Goal: Task Accomplishment & Management: Manage account settings

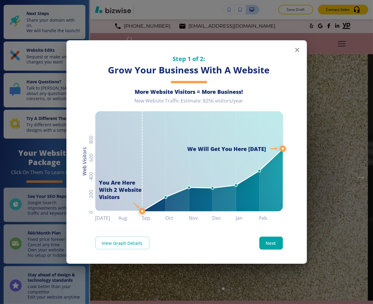
click at [294, 49] on icon "button" at bounding box center [297, 49] width 7 height 7
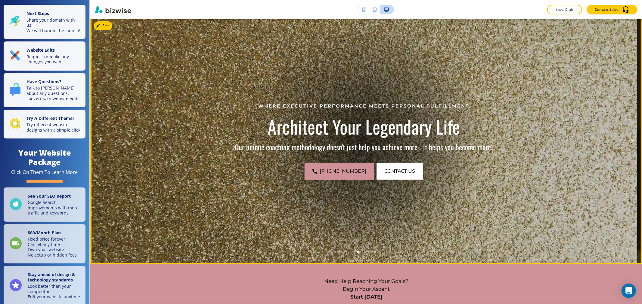
scroll to position [33, 0]
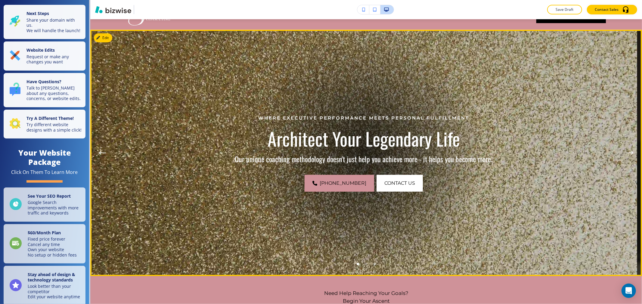
click at [362, 264] on li "Go to slide 2" at bounding box center [366, 264] width 8 height 8
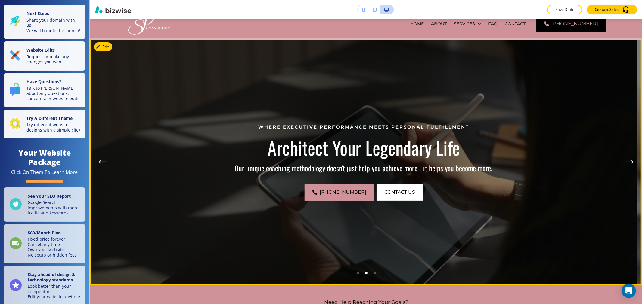
scroll to position [0, 0]
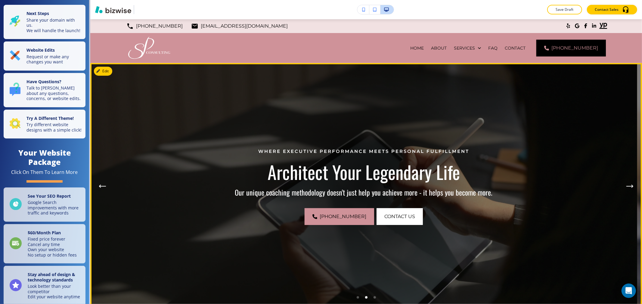
click at [373, 185] on icon "Next Hero Image" at bounding box center [629, 187] width 7 height 4
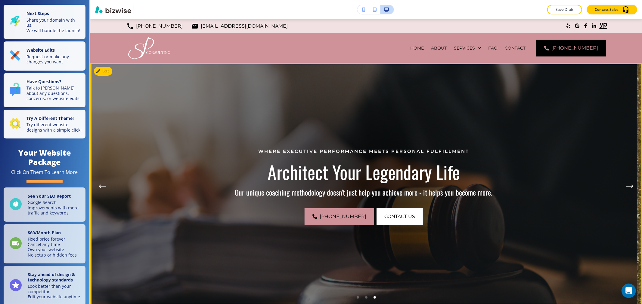
click at [373, 185] on button "Next Hero Image" at bounding box center [630, 187] width 12 height 12
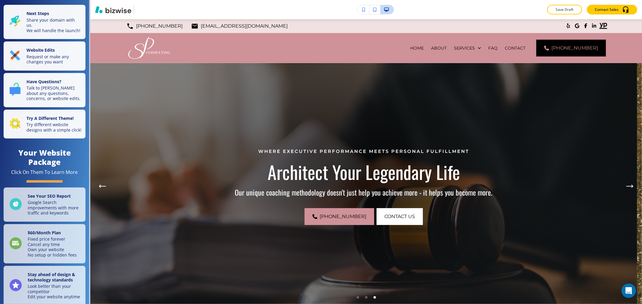
click at [360, 11] on button "button" at bounding box center [363, 9] width 12 height 9
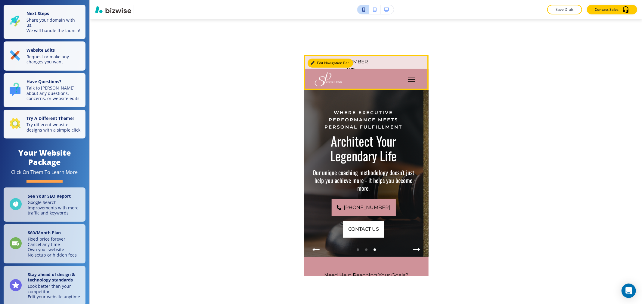
click at [325, 62] on button "Edit Navigation Bar" at bounding box center [330, 63] width 45 height 9
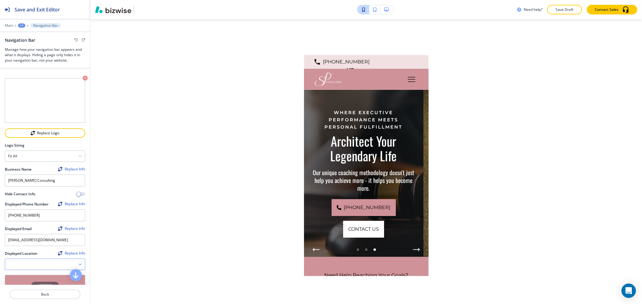
click at [60, 264] on Location "Manual Input" at bounding box center [41, 265] width 73 height 10
click at [168, 262] on div "Need help? Save Draft Contact Sales Edit (615) 330-3561 connect@sumitapradhan.c…" at bounding box center [366, 152] width 552 height 304
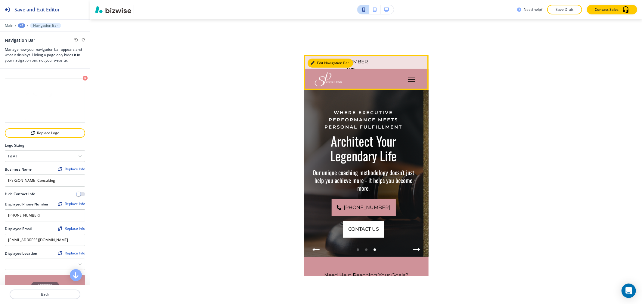
click at [338, 64] on button "Edit Navigation Bar" at bounding box center [330, 63] width 45 height 9
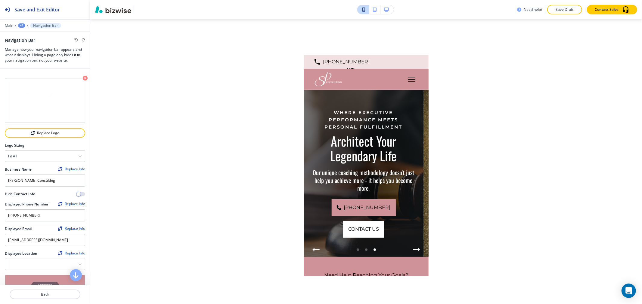
click at [373, 8] on button "button" at bounding box center [386, 9] width 13 height 9
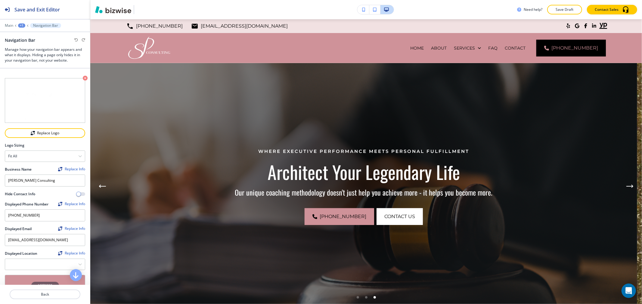
click at [362, 8] on icon "button" at bounding box center [363, 10] width 3 height 4
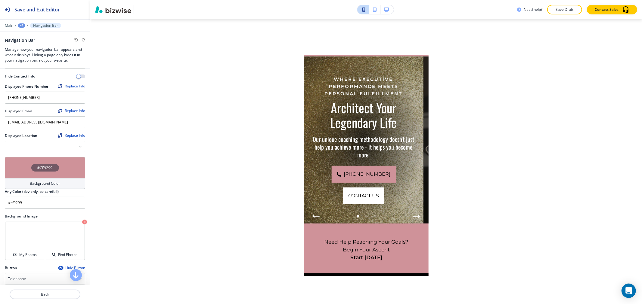
scroll to position [134, 0]
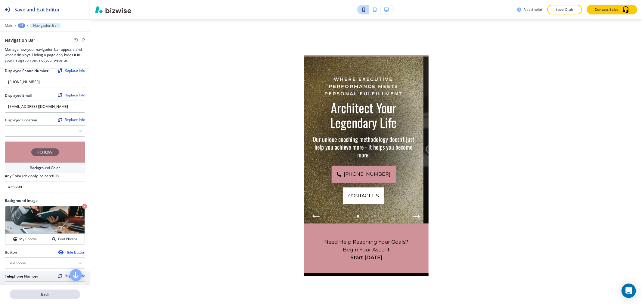
click at [59, 294] on p "Back" at bounding box center [45, 294] width 70 height 5
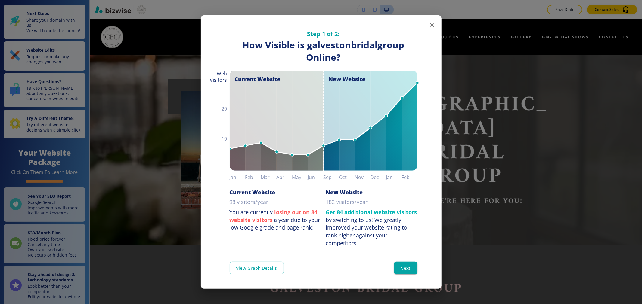
click at [430, 24] on icon "button" at bounding box center [431, 24] width 7 height 7
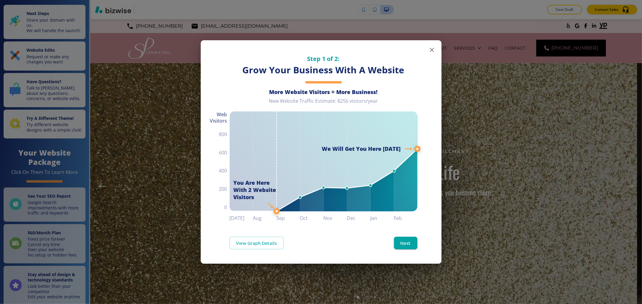
click at [431, 51] on icon "button" at bounding box center [432, 50] width 4 height 4
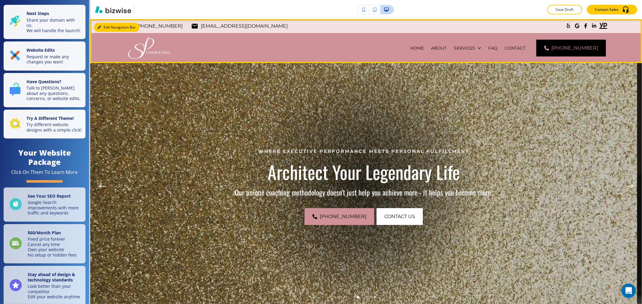
click at [103, 28] on button "Edit Navigation Bar" at bounding box center [116, 27] width 45 height 9
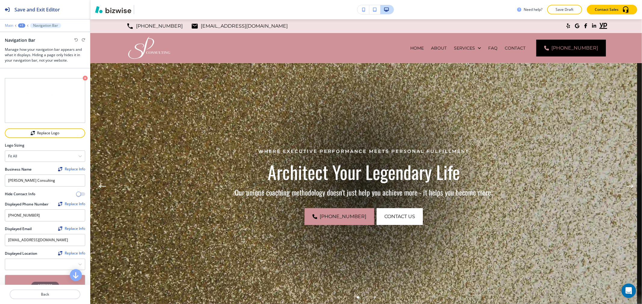
click at [7, 26] on p "Main" at bounding box center [9, 25] width 8 height 4
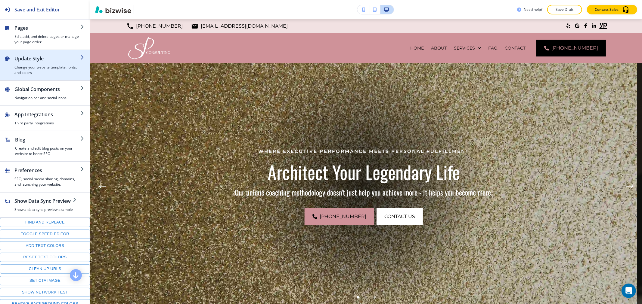
click at [49, 66] on h4 "Change your website template, fonts, and colors" at bounding box center [47, 70] width 66 height 11
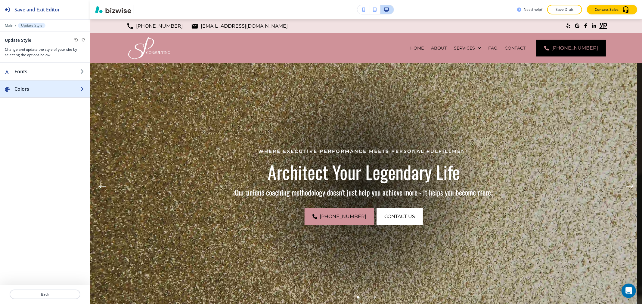
click at [48, 83] on div "button" at bounding box center [45, 83] width 90 height 5
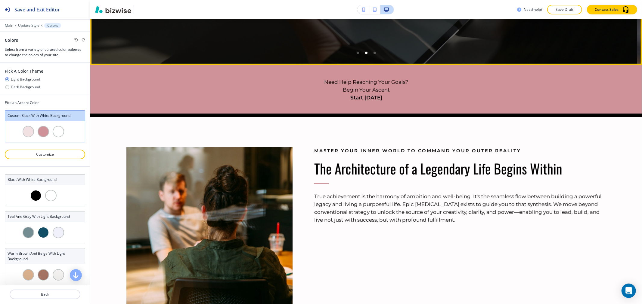
scroll to position [267, 0]
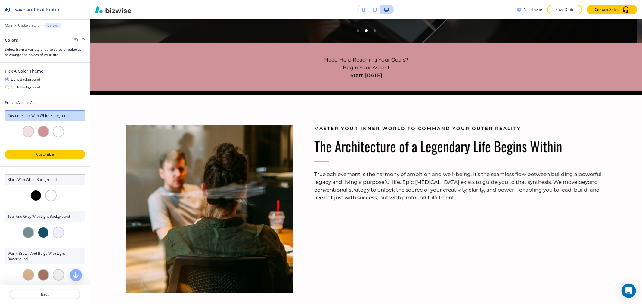
click at [51, 153] on p "Customize" at bounding box center [45, 154] width 65 height 5
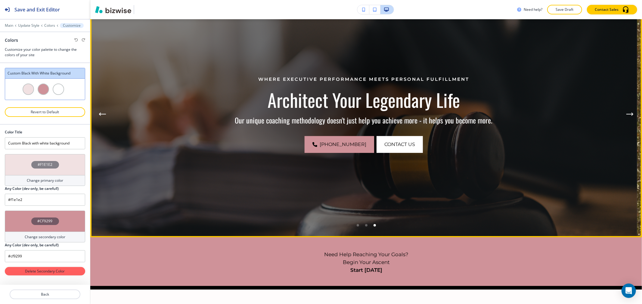
scroll to position [0, 0]
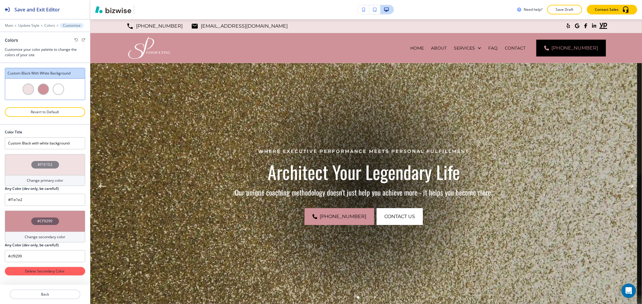
click at [38, 183] on h4 "Change primary color" at bounding box center [45, 180] width 36 height 5
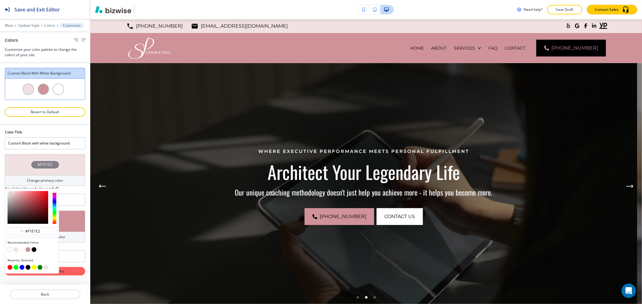
type input "#eff1e1"
click at [54, 218] on div at bounding box center [55, 207] width 4 height 33
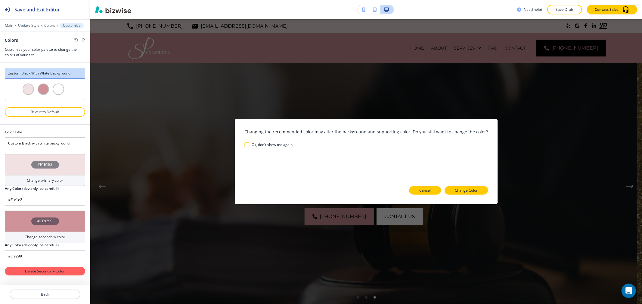
click at [423, 190] on p "Cancel" at bounding box center [424, 190] width 11 height 5
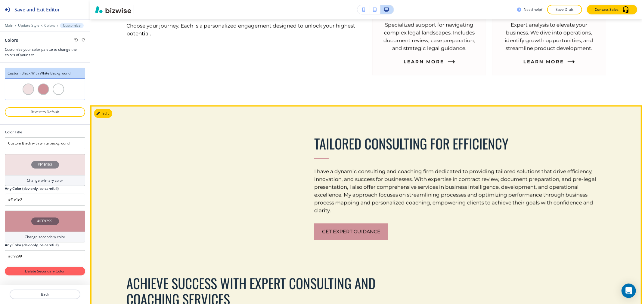
scroll to position [802, 0]
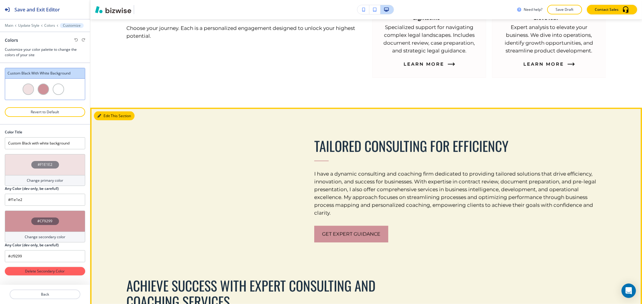
click at [102, 112] on button "Edit This Section" at bounding box center [114, 116] width 41 height 9
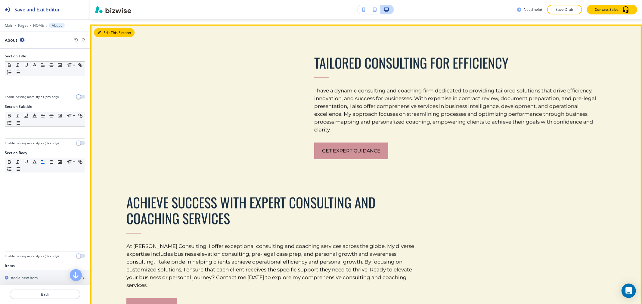
scroll to position [888, 0]
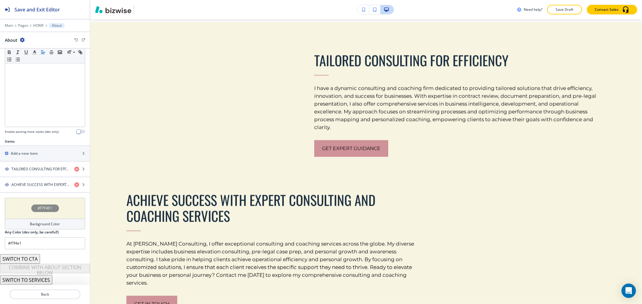
click at [34, 209] on div "#F7F4E1" at bounding box center [45, 209] width 28 height 8
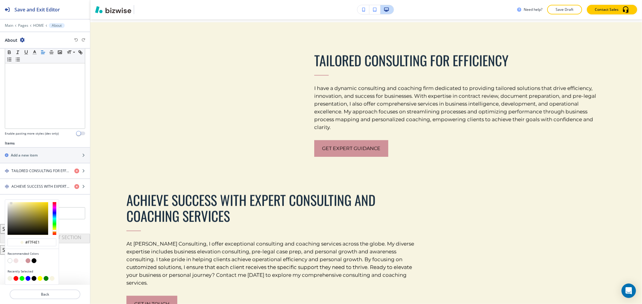
scroll to position [123, 0]
type input "#f6da28"
click at [42, 204] on div at bounding box center [28, 218] width 41 height 33
type input "#f6da28"
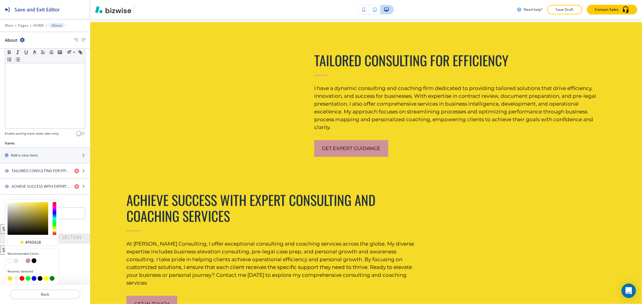
type input "#e3c507"
click at [47, 206] on div at bounding box center [28, 218] width 41 height 33
type input "#e3c507"
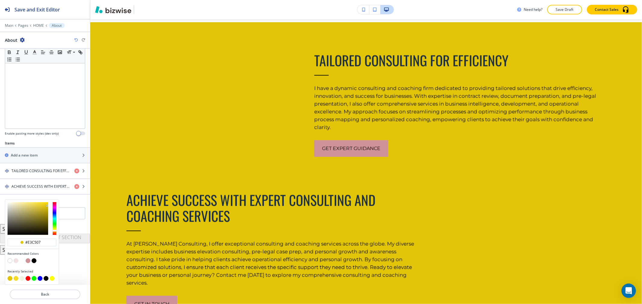
type input "#fbd906"
click at [47, 203] on div at bounding box center [28, 218] width 41 height 33
type input "#fbd906"
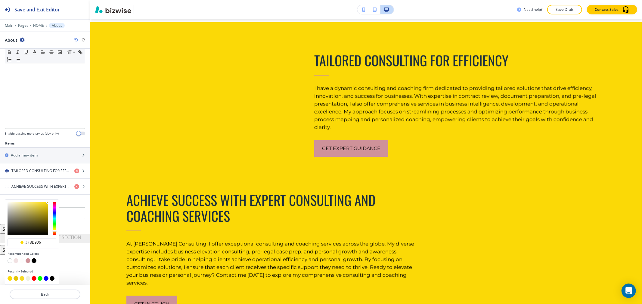
type input "#b29c11"
click at [44, 212] on div at bounding box center [28, 218] width 41 height 33
type input "#b29c11"
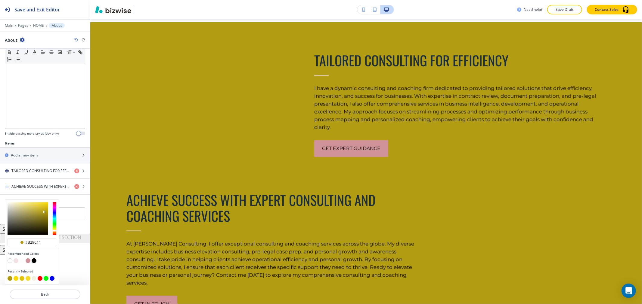
type input "#9f8b08"
click at [46, 215] on div at bounding box center [28, 218] width 41 height 33
type input "#9f8b08"
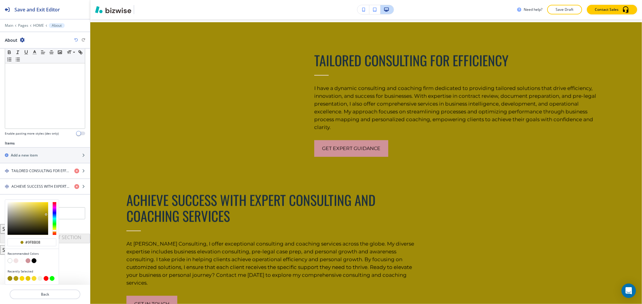
type input "#5e5209"
click at [44, 223] on div at bounding box center [28, 218] width 41 height 33
type input "#5e5209"
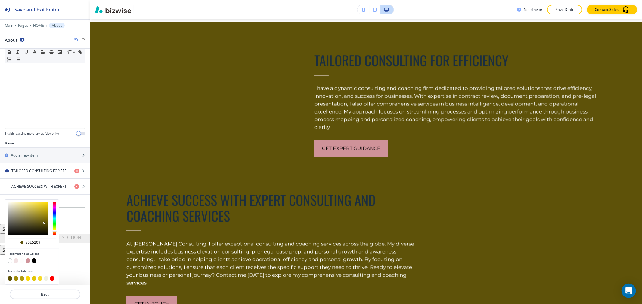
type input "#887602"
click at [48, 218] on div at bounding box center [28, 218] width 41 height 33
type input "#887602"
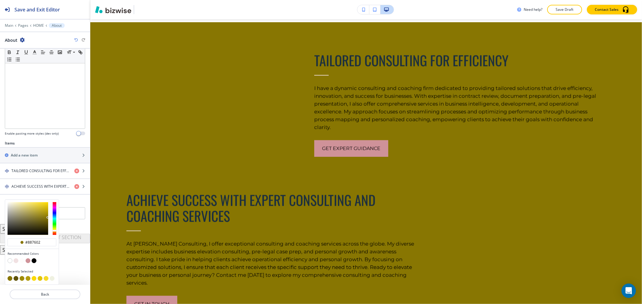
type input "#7a6a03"
click at [47, 220] on div at bounding box center [28, 218] width 41 height 33
type input "#7a6a03"
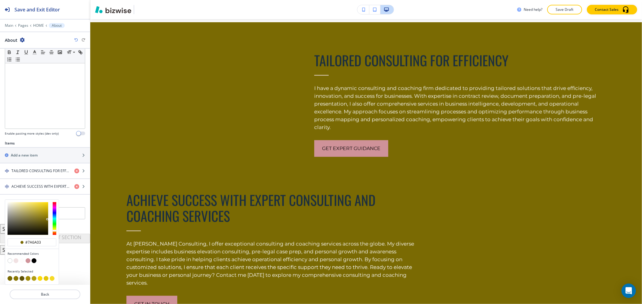
type input "#b29f25"
drag, startPoint x: 40, startPoint y: 212, endPoint x: 35, endPoint y: 212, distance: 5.1
click at [39, 212] on div at bounding box center [28, 218] width 41 height 33
type input "#b29f26"
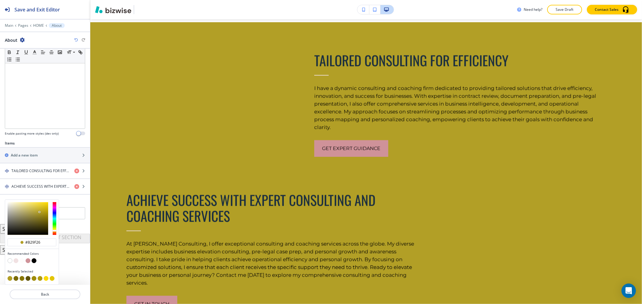
type input "#dccc65"
click at [29, 207] on div at bounding box center [28, 218] width 41 height 33
type input "#dccc65"
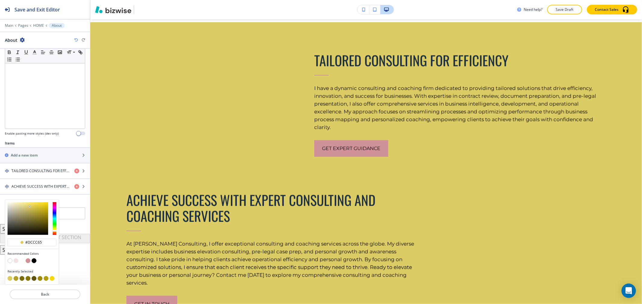
type input "#ede090"
click at [23, 205] on div at bounding box center [28, 218] width 41 height 33
type input "#ede090"
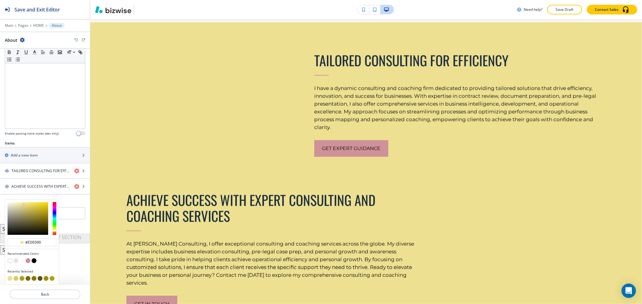
type input "#fff3a6"
click at [22, 202] on div at bounding box center [28, 218] width 41 height 33
type input "#fff3a6"
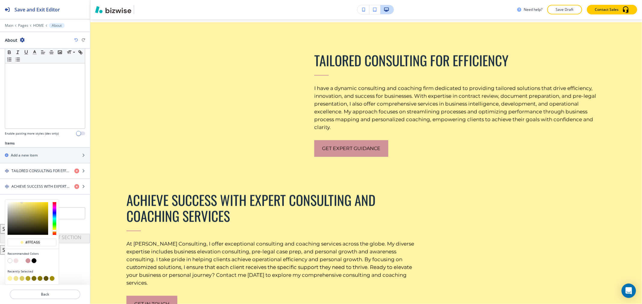
type input "#ffea64"
click at [32, 202] on div at bounding box center [28, 218] width 41 height 33
type input "#ffea64"
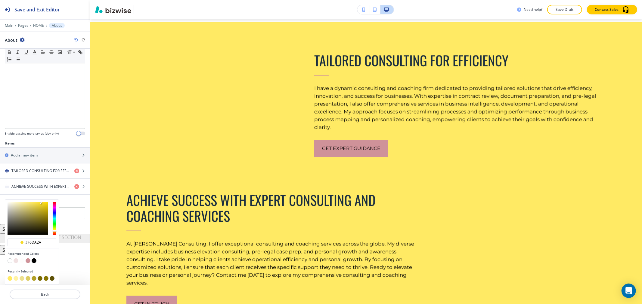
type input "#f6da28"
drag, startPoint x: 39, startPoint y: 203, endPoint x: 43, endPoint y: 204, distance: 3.7
click at [42, 204] on div at bounding box center [28, 218] width 41 height 33
type input "#f6d925"
type input "#f6d716"
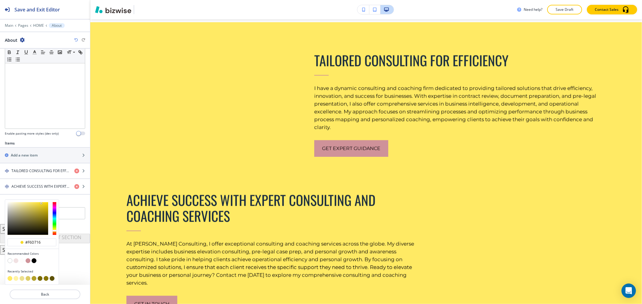
click at [45, 204] on div at bounding box center [28, 218] width 41 height 33
type input "#f6d716"
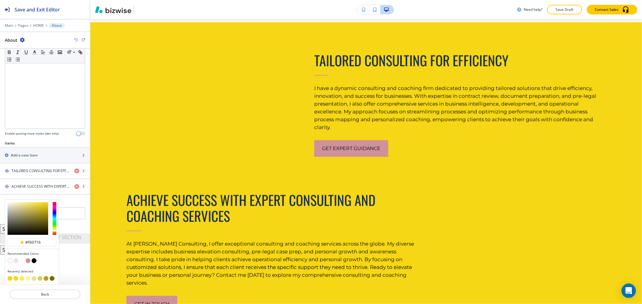
type input "#f6d507"
click at [47, 204] on div at bounding box center [28, 218] width 41 height 33
type input "#f6d507"
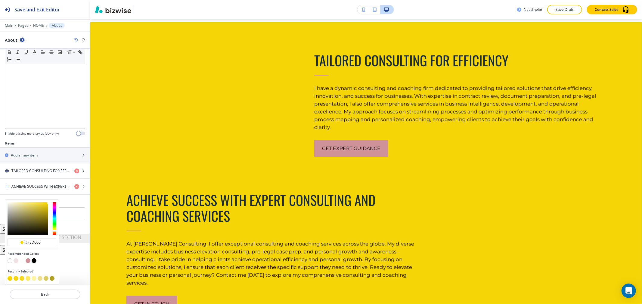
drag, startPoint x: 47, startPoint y: 204, endPoint x: 50, endPoint y: 203, distance: 3.1
click at [50, 203] on div at bounding box center [32, 219] width 54 height 38
type input "#cab21c"
drag, startPoint x: 46, startPoint y: 203, endPoint x: 42, endPoint y: 209, distance: 7.1
click at [42, 209] on div at bounding box center [28, 218] width 41 height 33
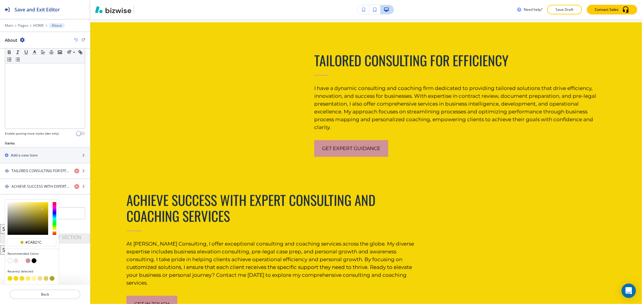
type input "#cab21c"
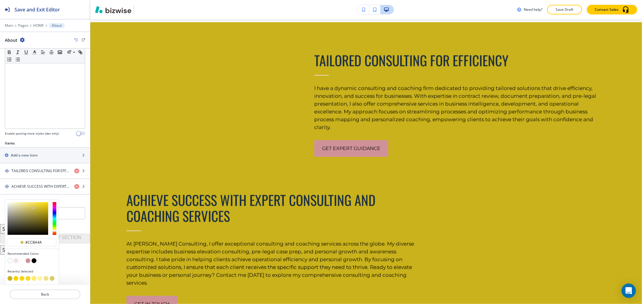
type input "#ccba49"
click at [34, 209] on div at bounding box center [33, 209] width 1 height 1
type input "#ccba49"
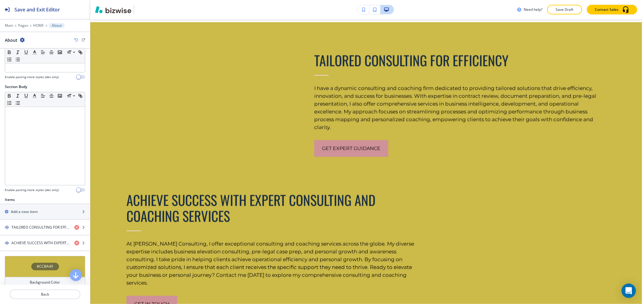
scroll to position [0, 0]
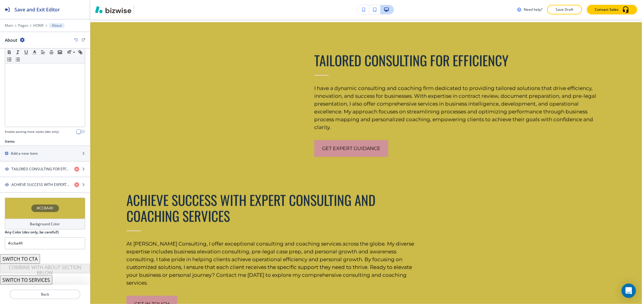
click at [37, 210] on h4 "#CCBA49" at bounding box center [45, 208] width 16 height 5
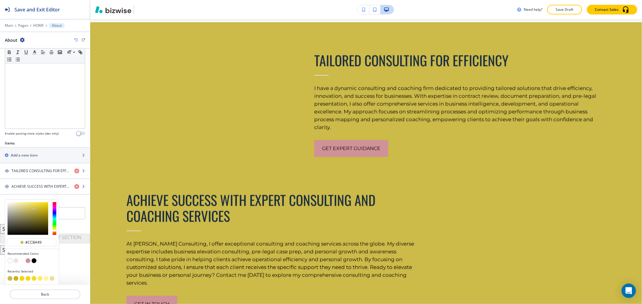
scroll to position [123, 0]
type input "#dcdcdc"
click at [8, 207] on div at bounding box center [28, 218] width 41 height 33
type input "#dcdcdc"
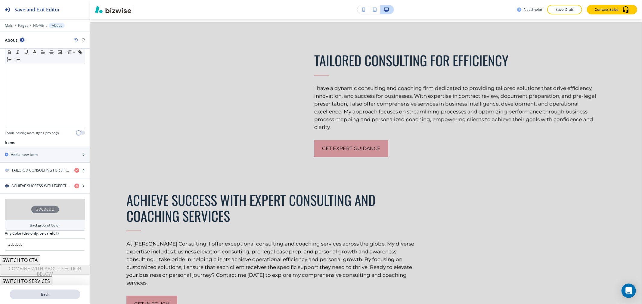
click at [63, 295] on p "Back" at bounding box center [45, 294] width 70 height 5
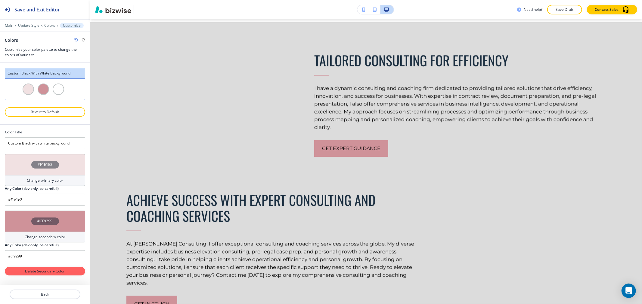
click at [45, 165] on h4 "#F1E1E2" at bounding box center [45, 164] width 15 height 5
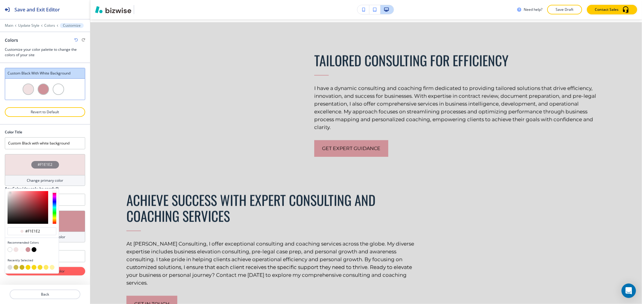
type input "#e3e1f1"
click at [54, 202] on div at bounding box center [55, 207] width 4 height 33
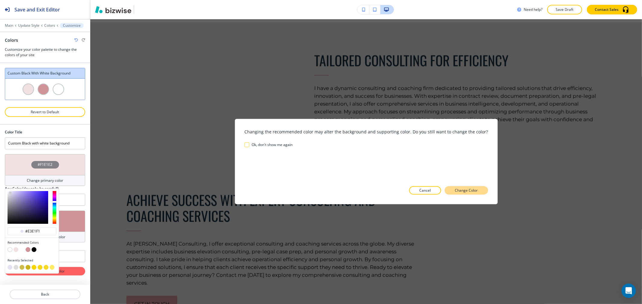
click at [463, 192] on p "Change Color" at bounding box center [466, 190] width 23 height 5
type input "#e3e1f1"
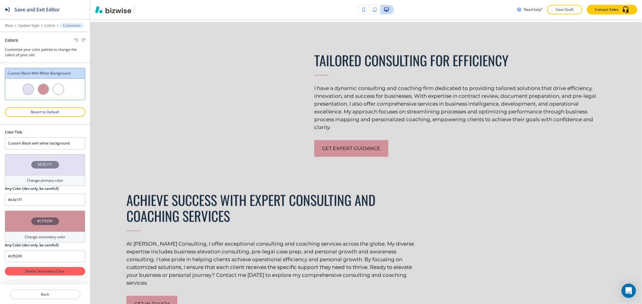
click at [39, 162] on div "#E3E1F1" at bounding box center [45, 165] width 28 height 8
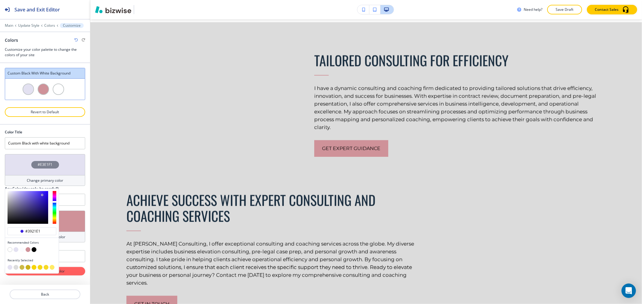
click at [42, 196] on div at bounding box center [28, 207] width 41 height 33
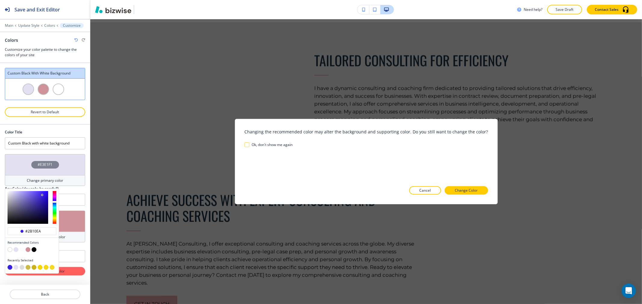
click at [45, 194] on div at bounding box center [28, 207] width 41 height 33
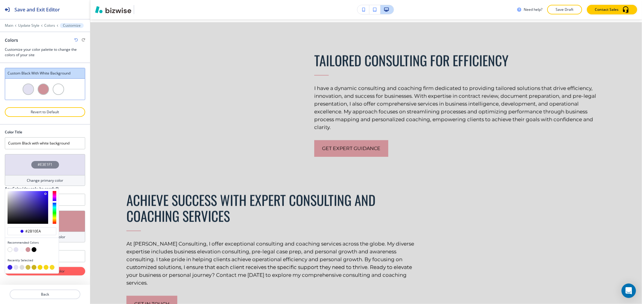
type input "#2506fd"
click at [47, 192] on div at bounding box center [28, 207] width 41 height 33
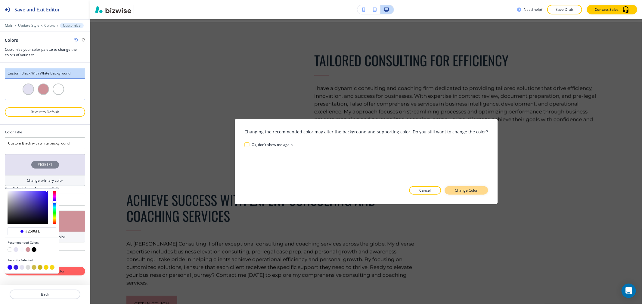
click at [471, 191] on p "Change Color" at bounding box center [466, 190] width 23 height 5
type input "#2506fd"
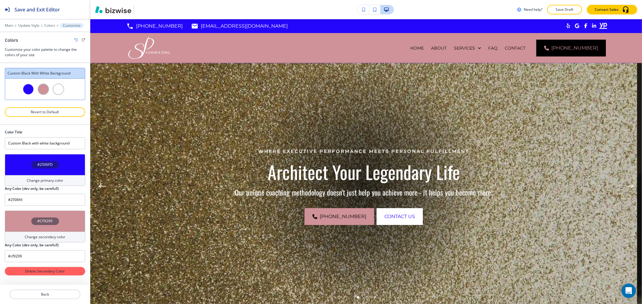
click at [48, 220] on h4 "#CF9299" at bounding box center [45, 221] width 15 height 5
type input "#92cf9f"
click at [54, 269] on div at bounding box center [55, 264] width 4 height 33
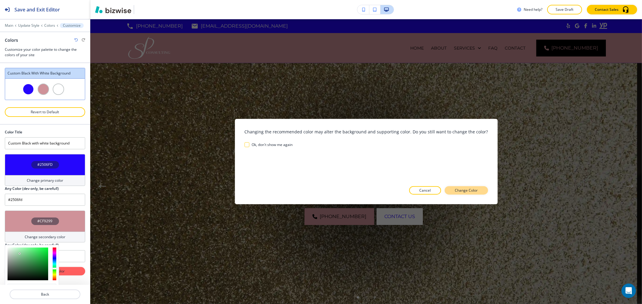
click at [466, 190] on p "Change Color" at bounding box center [466, 190] width 23 height 5
type input "#92cf9f"
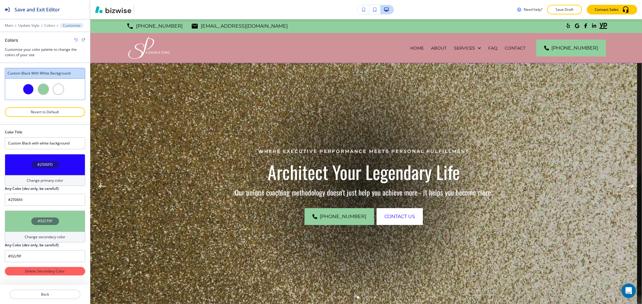
click at [49, 221] on h4 "#92CF9F" at bounding box center [45, 221] width 15 height 5
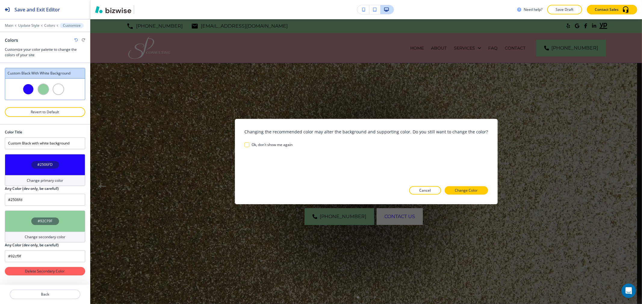
click at [56, 215] on div "#92CF9F" at bounding box center [45, 221] width 80 height 21
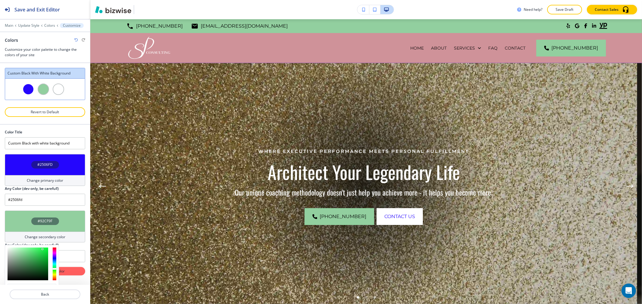
click at [42, 250] on div at bounding box center [28, 264] width 41 height 33
type input "#0ee83c"
click at [46, 251] on div at bounding box center [28, 264] width 41 height 33
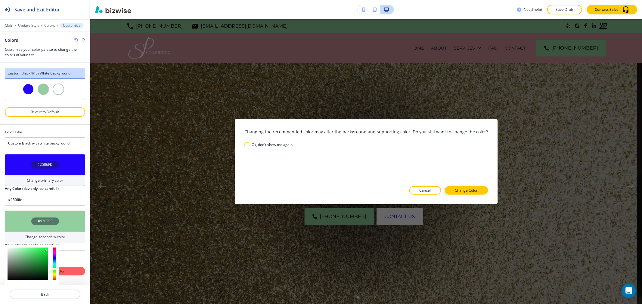
click at [473, 193] on p "Change Color" at bounding box center [466, 190] width 23 height 5
type input "#0ee83c"
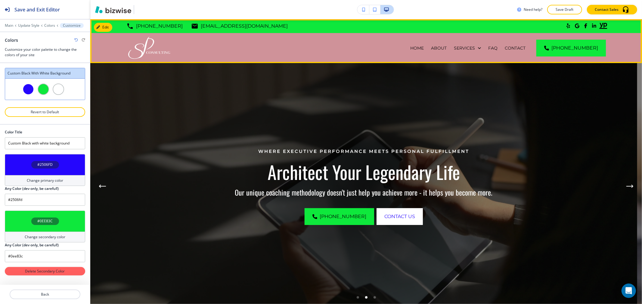
click at [100, 33] on div "HOME ABOUT SERVICES FAQ CONTACT [PHONE_NUMBER]" at bounding box center [366, 48] width 552 height 30
click at [100, 29] on icon "button" at bounding box center [99, 28] width 4 height 4
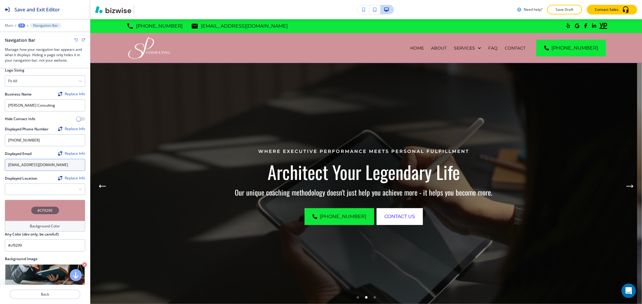
scroll to position [134, 0]
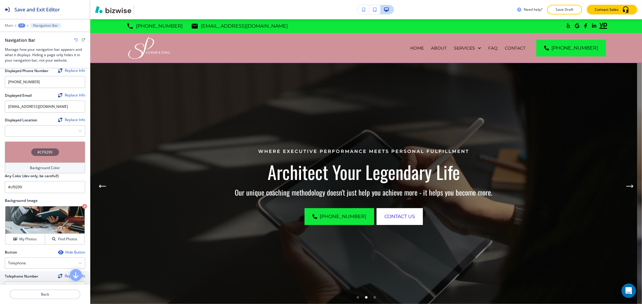
click at [46, 150] on h4 "#CF9299" at bounding box center [45, 152] width 15 height 5
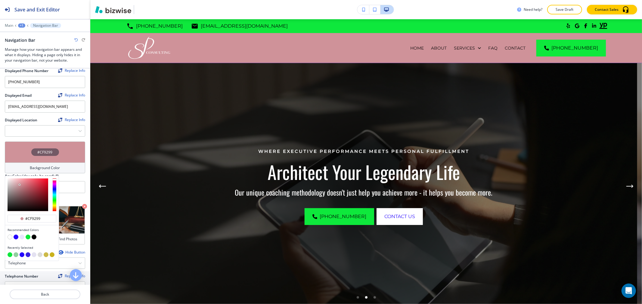
click at [16, 235] on button "button" at bounding box center [16, 237] width 5 height 5
type input "#2506fd"
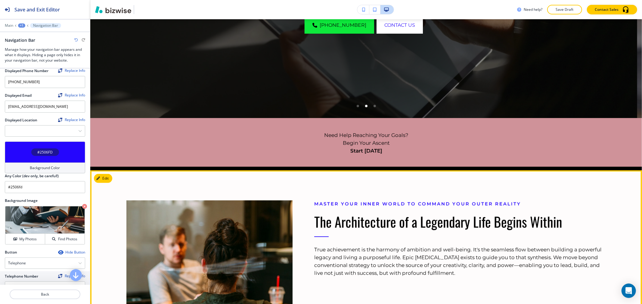
scroll to position [200, 0]
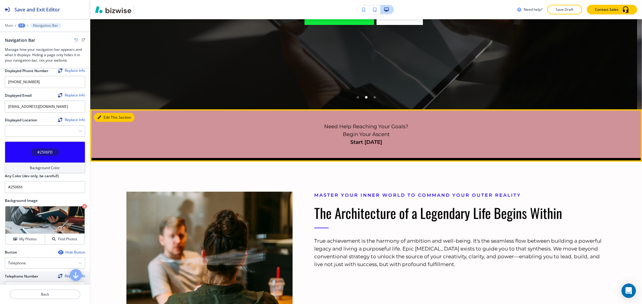
click at [111, 118] on button "Edit This Section" at bounding box center [114, 117] width 41 height 9
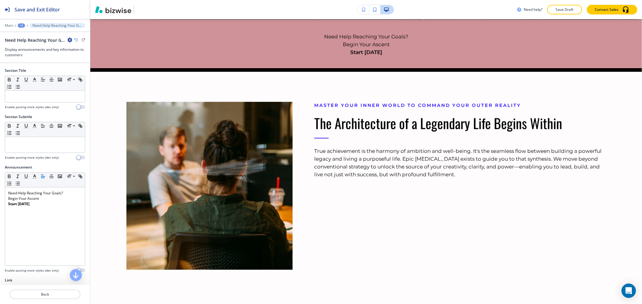
scroll to position [74, 0]
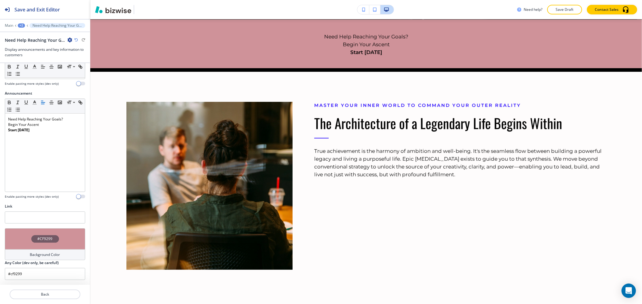
click at [45, 244] on div "#CF9299" at bounding box center [45, 239] width 80 height 21
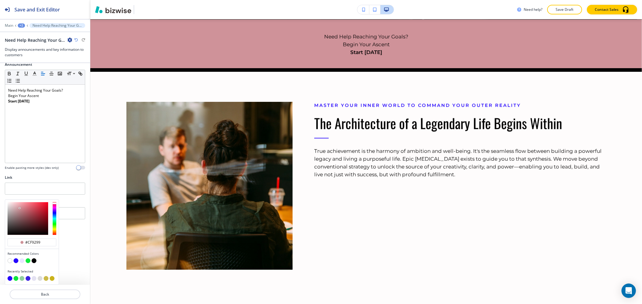
click at [15, 262] on button "button" at bounding box center [16, 261] width 5 height 5
type input "#2506fd"
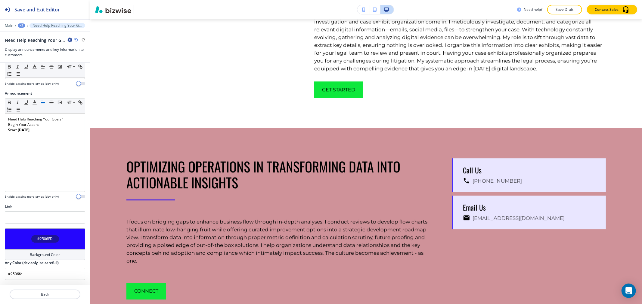
scroll to position [1460, 0]
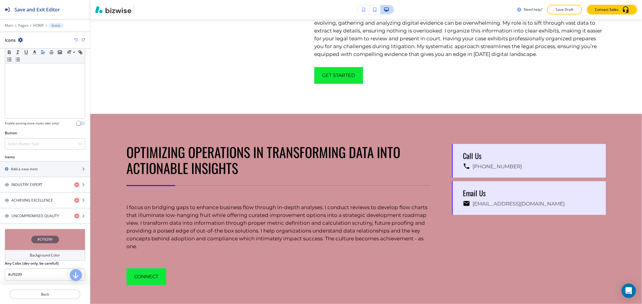
scroll to position [134, 0]
click at [46, 245] on div "#CF9299" at bounding box center [45, 239] width 80 height 21
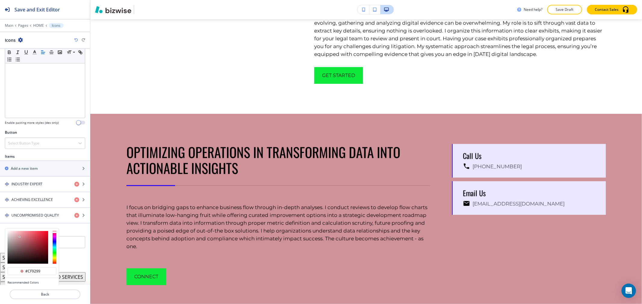
scroll to position [163, 0]
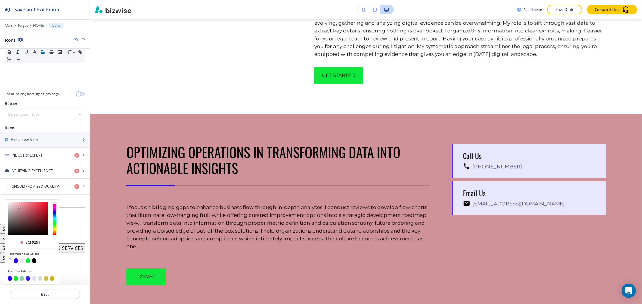
click at [16, 260] on button "button" at bounding box center [16, 261] width 5 height 5
type input "#2506fd"
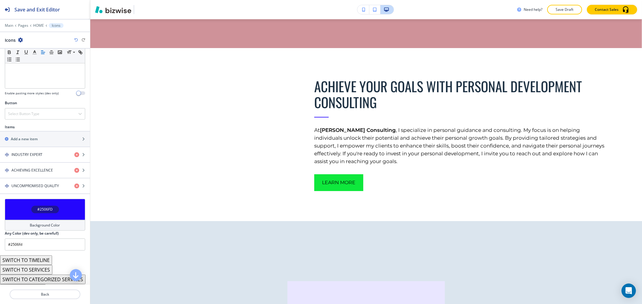
scroll to position [1944, 0]
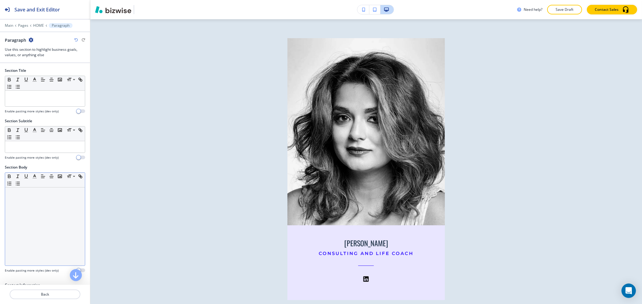
scroll to position [1990, 0]
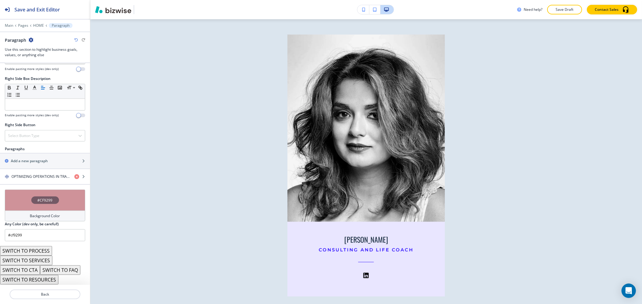
click at [29, 193] on div "#CF9299" at bounding box center [45, 200] width 80 height 21
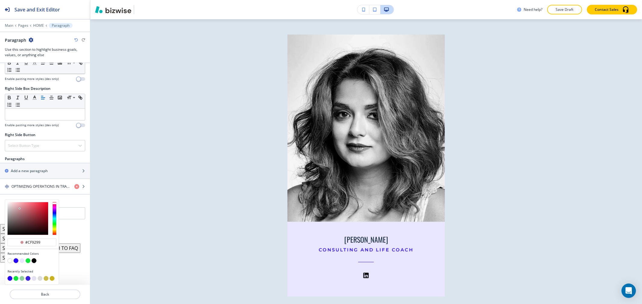
scroll to position [304, 0]
click at [14, 260] on button "button" at bounding box center [16, 261] width 5 height 5
type input "#2506fd"
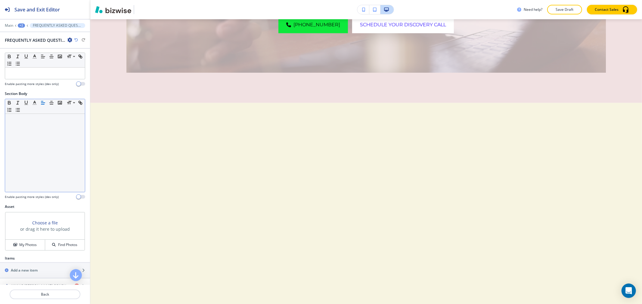
scroll to position [167, 0]
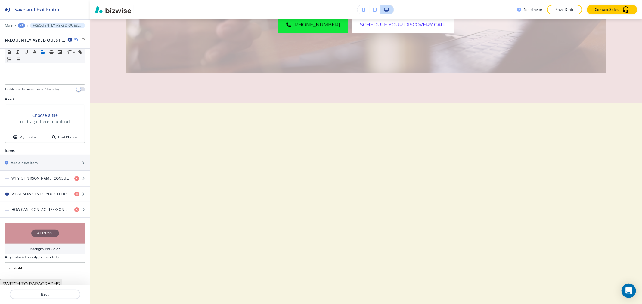
click at [43, 225] on div "#CF9299" at bounding box center [45, 233] width 80 height 21
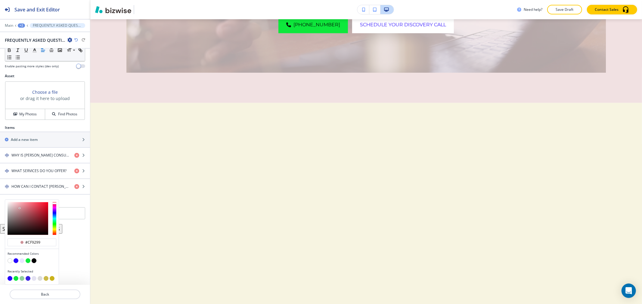
click at [14, 261] on button "button" at bounding box center [16, 261] width 5 height 5
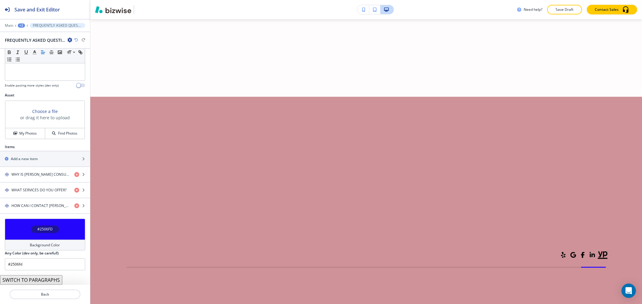
scroll to position [3504, 0]
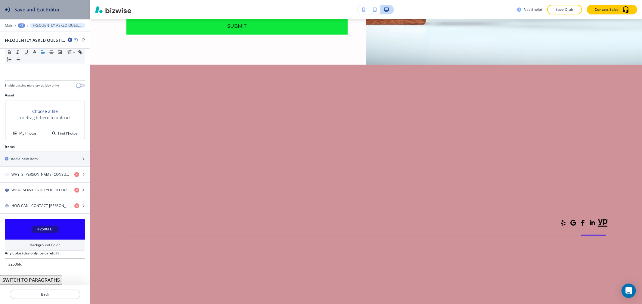
click at [53, 15] on div "Save and Exit Editor" at bounding box center [30, 9] width 60 height 19
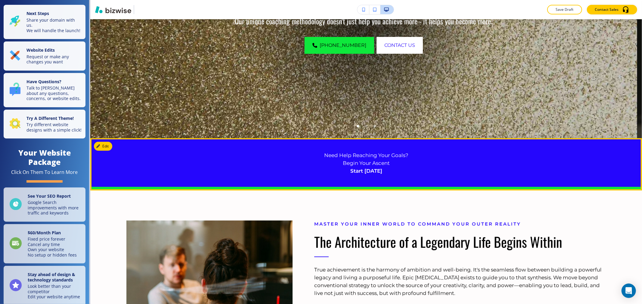
scroll to position [167, 0]
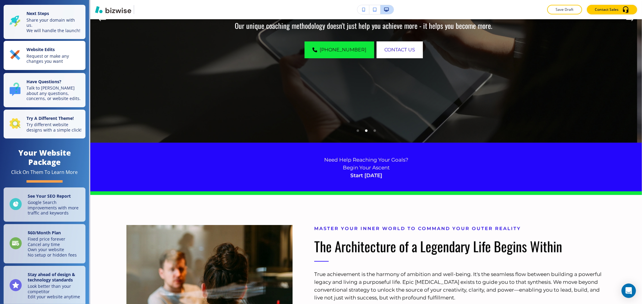
click at [58, 58] on p "Request or make any changes you want" at bounding box center [53, 59] width 55 height 11
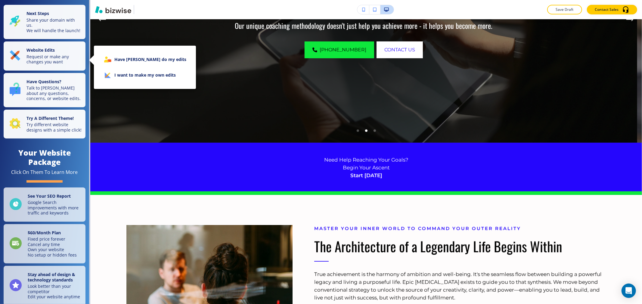
click at [122, 72] on li "I want to make my own edits" at bounding box center [145, 75] width 92 height 16
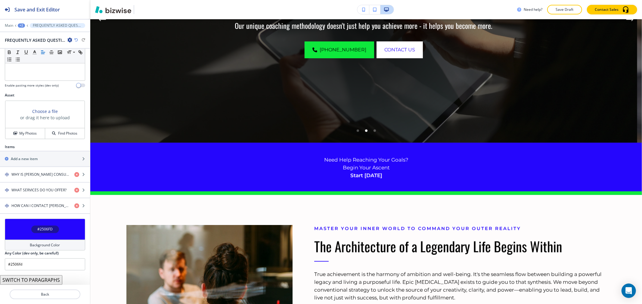
click at [74, 40] on icon "button" at bounding box center [76, 40] width 4 height 4
type input "#cf9299"
click at [74, 40] on icon "button" at bounding box center [76, 40] width 4 height 4
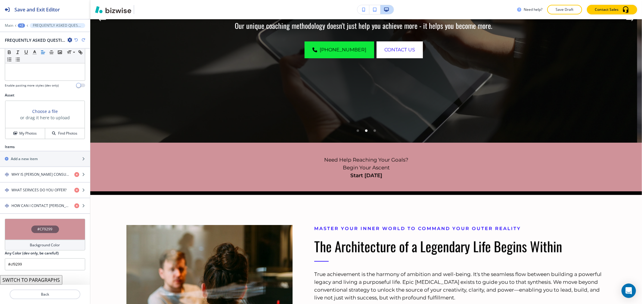
click at [74, 40] on icon "button" at bounding box center [76, 40] width 4 height 4
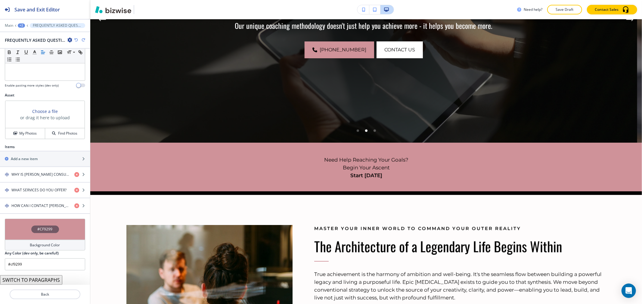
click at [74, 40] on icon "button" at bounding box center [76, 40] width 4 height 4
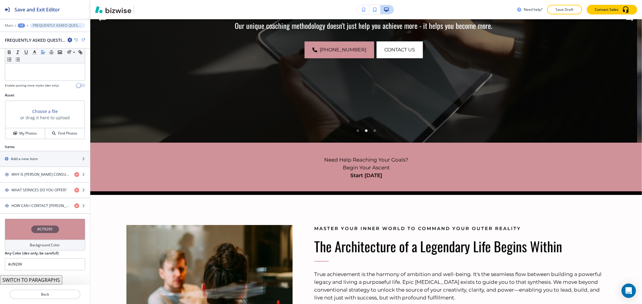
click at [74, 40] on icon "button" at bounding box center [76, 40] width 4 height 4
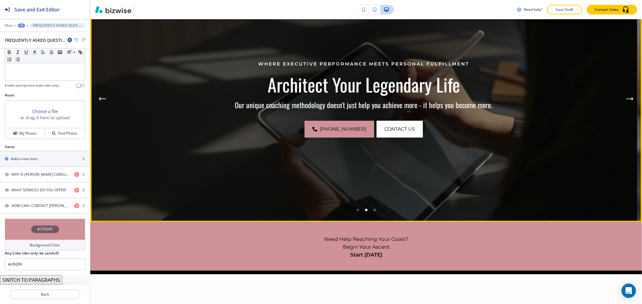
scroll to position [0, 0]
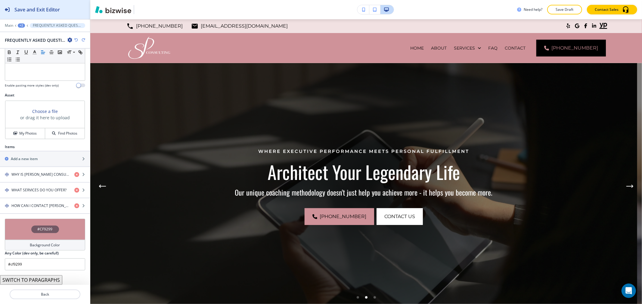
drag, startPoint x: 60, startPoint y: 13, endPoint x: 64, endPoint y: 17, distance: 5.8
click at [60, 13] on div "Save and Exit Editor" at bounding box center [30, 9] width 60 height 19
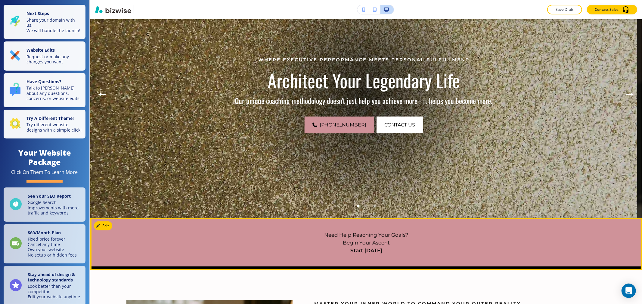
scroll to position [134, 0]
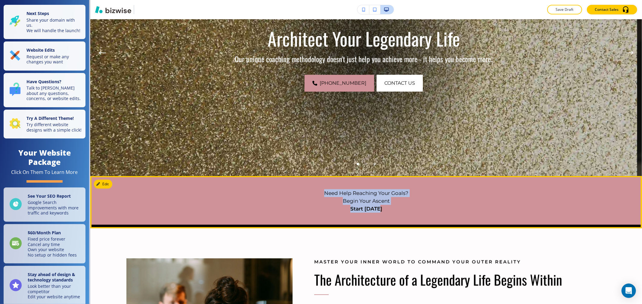
drag, startPoint x: 381, startPoint y: 213, endPoint x: 312, endPoint y: 181, distance: 76.3
click at [312, 181] on div "Need Help Reaching Your Goals? Begin Your Ascent Start [DATE]" at bounding box center [366, 200] width 552 height 49
click at [351, 205] on p "Start [DATE]" at bounding box center [365, 209] width 479 height 8
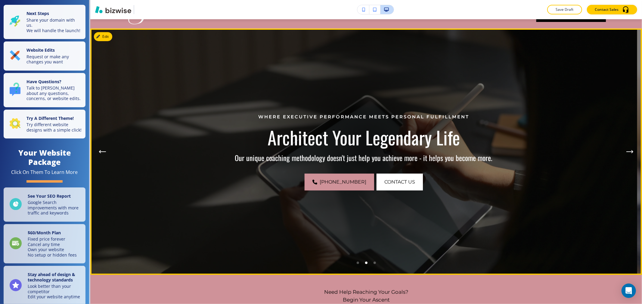
scroll to position [67, 0]
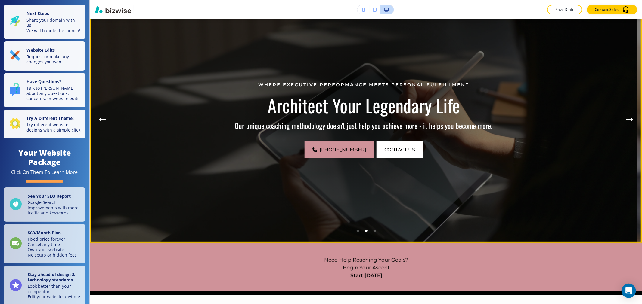
click at [627, 118] on icon "Next Hero Image" at bounding box center [629, 120] width 7 height 4
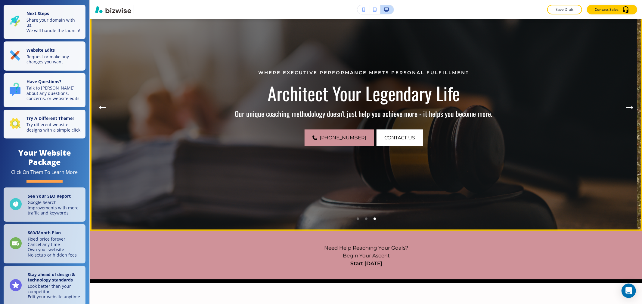
scroll to position [0, 0]
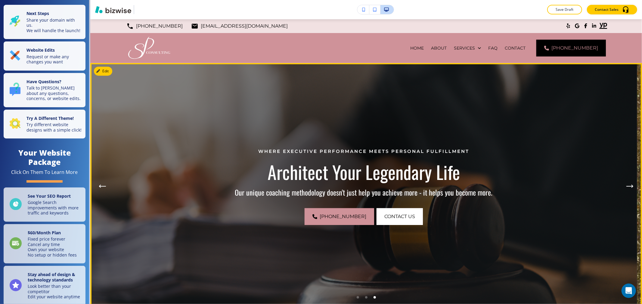
click at [102, 185] on icon "Previous Hero Image" at bounding box center [102, 187] width 7 height 4
